Goal: Task Accomplishment & Management: Use online tool/utility

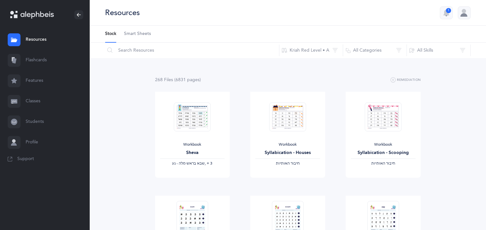
click at [40, 102] on link "Classes" at bounding box center [45, 101] width 90 height 20
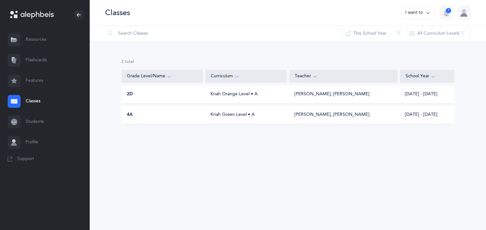
click at [39, 60] on link "Flashcards" at bounding box center [45, 60] width 90 height 20
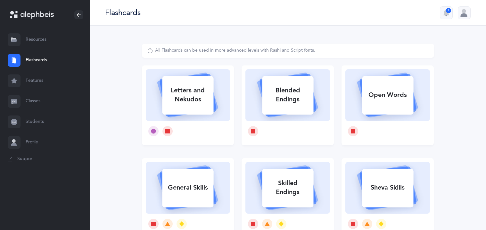
click at [369, 97] on div "Open Words" at bounding box center [387, 94] width 51 height 17
select select
select select "single"
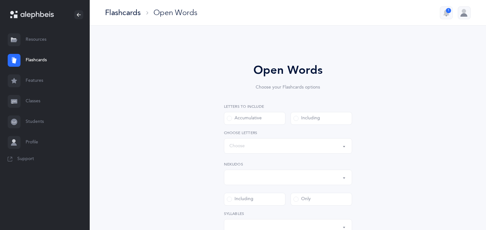
select select "all"
click at [314, 119] on div "Including" at bounding box center [306, 118] width 27 height 6
click at [0, 0] on input "Including" at bounding box center [0, 0] width 0 height 0
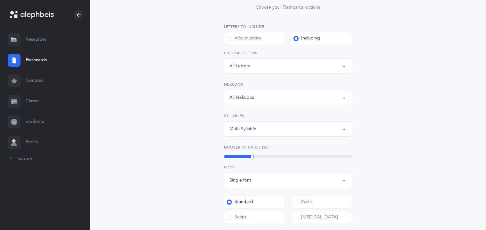
scroll to position [80, 0]
drag, startPoint x: 252, startPoint y: 156, endPoint x: 238, endPoint y: 157, distance: 13.5
click at [238, 157] on div at bounding box center [238, 156] width 3 height 6
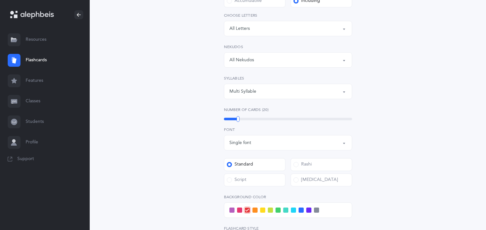
scroll to position [118, 0]
click at [344, 143] on button "Single font" at bounding box center [288, 141] width 128 height 15
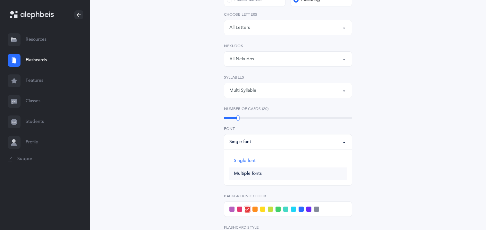
click at [255, 173] on span "Multiple fonts" at bounding box center [248, 174] width 28 height 6
select select "multiple"
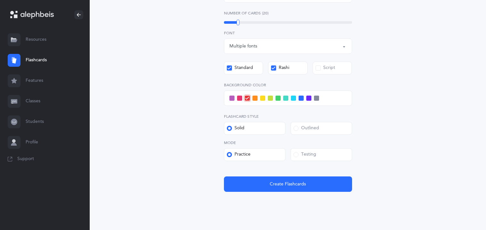
scroll to position [219, 0]
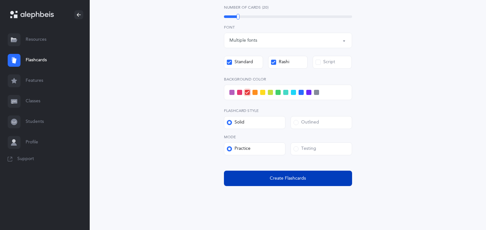
click at [292, 177] on span "Create Flashcards" at bounding box center [288, 178] width 36 height 7
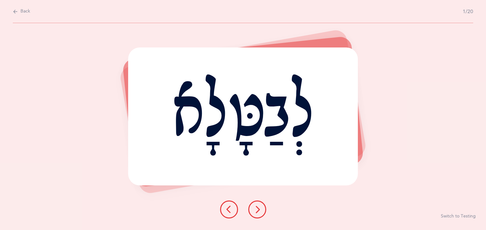
scroll to position [0, 0]
click at [15, 13] on icon at bounding box center [15, 11] width 5 height 7
select select "single"
